Goal: Information Seeking & Learning: Learn about a topic

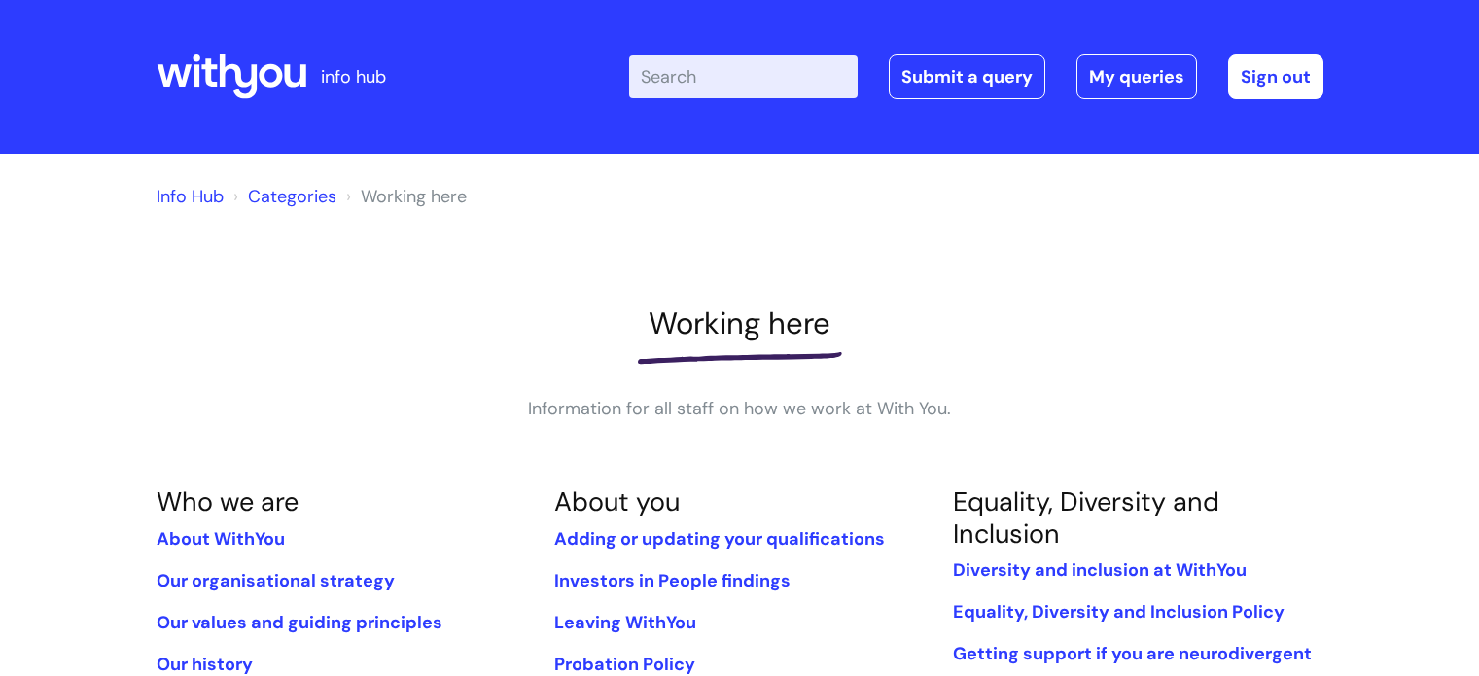
scroll to position [996, 0]
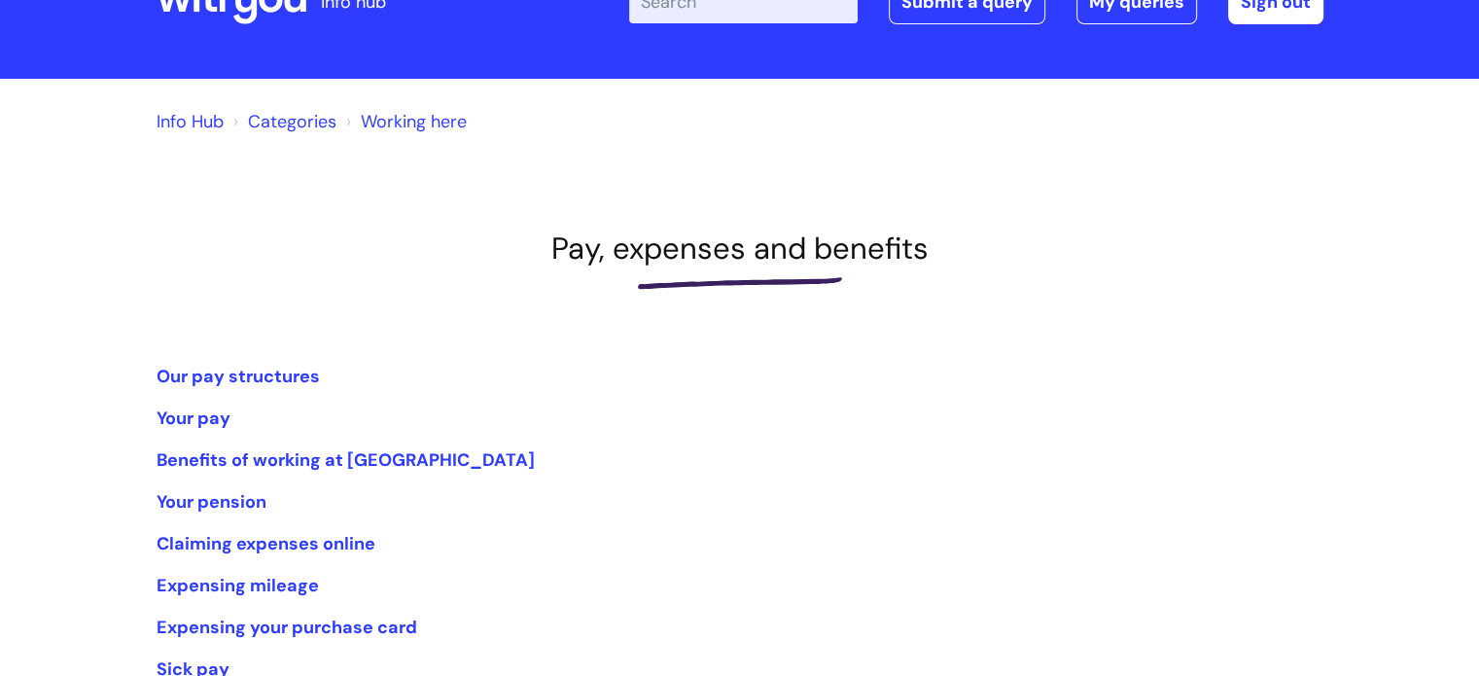
scroll to position [73, 0]
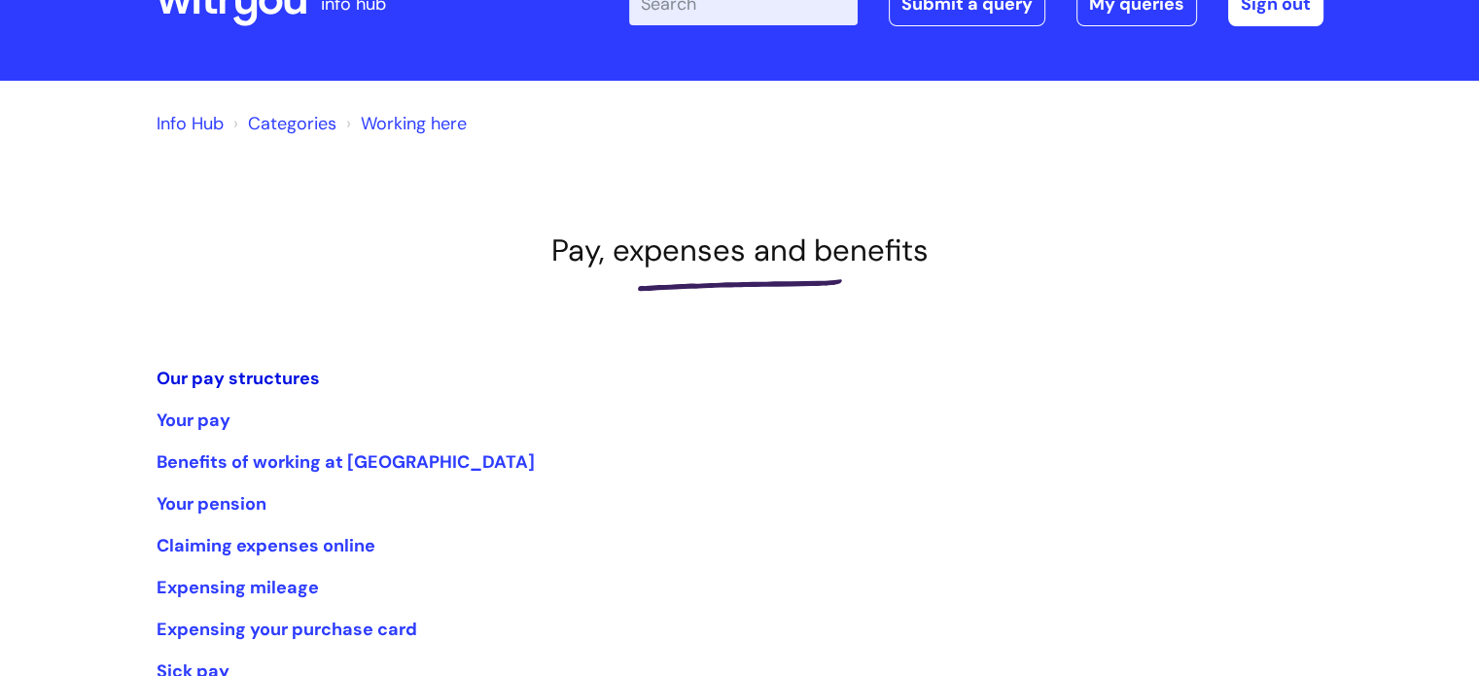
click at [237, 379] on link "Our pay structures" at bounding box center [238, 378] width 163 height 23
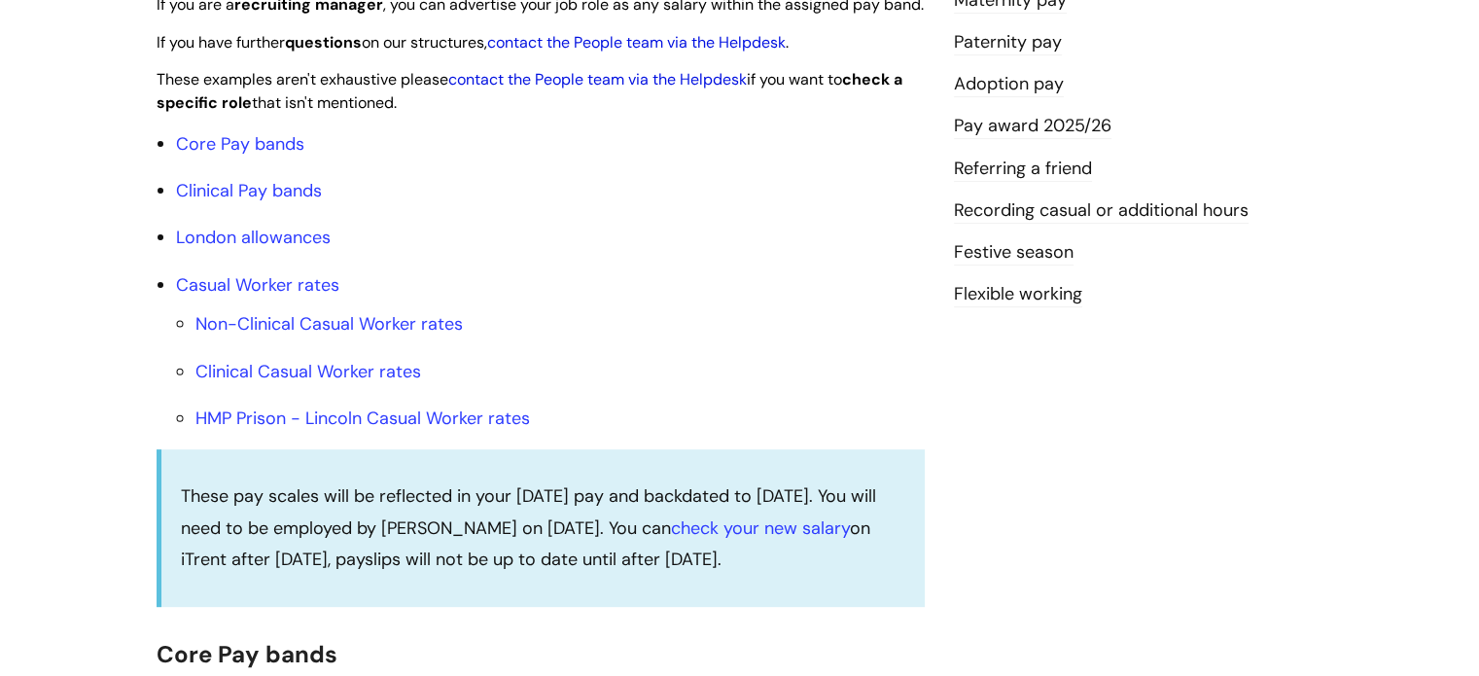
scroll to position [583, 0]
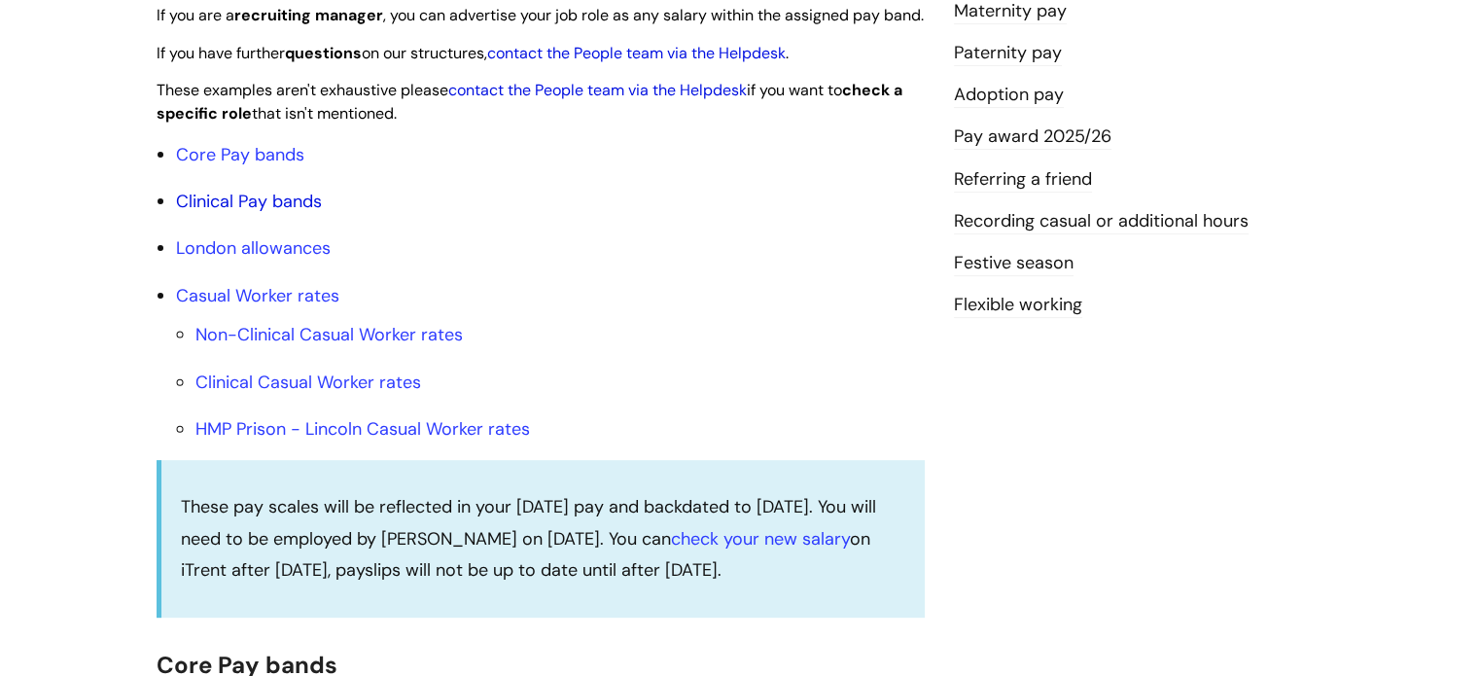
click at [288, 213] on link "Clinical Pay bands" at bounding box center [249, 201] width 146 height 23
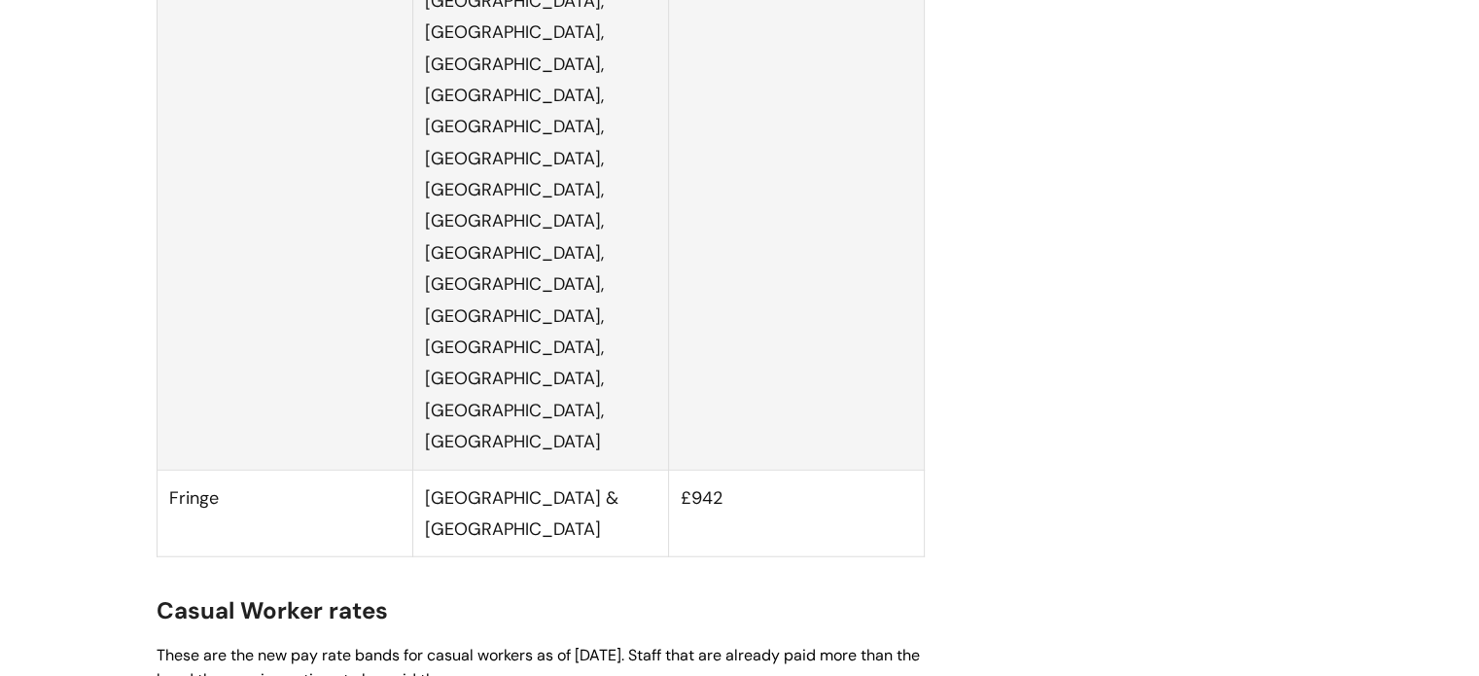
scroll to position [4414, 0]
